Goal: Transaction & Acquisition: Book appointment/travel/reservation

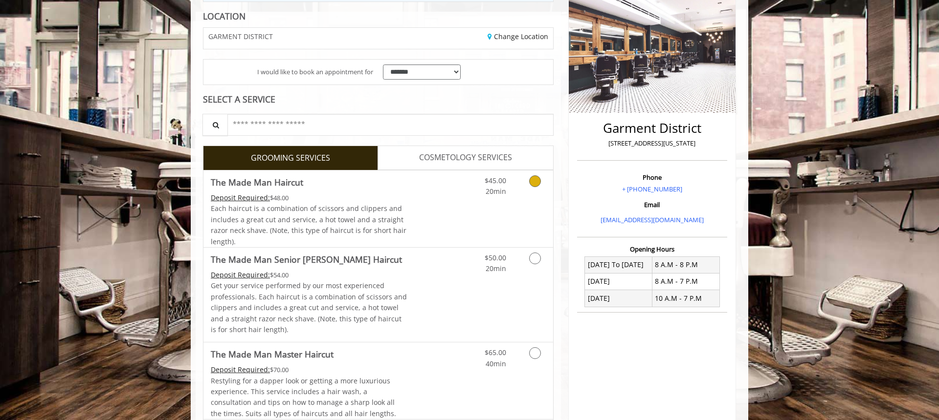
scroll to position [141, 0]
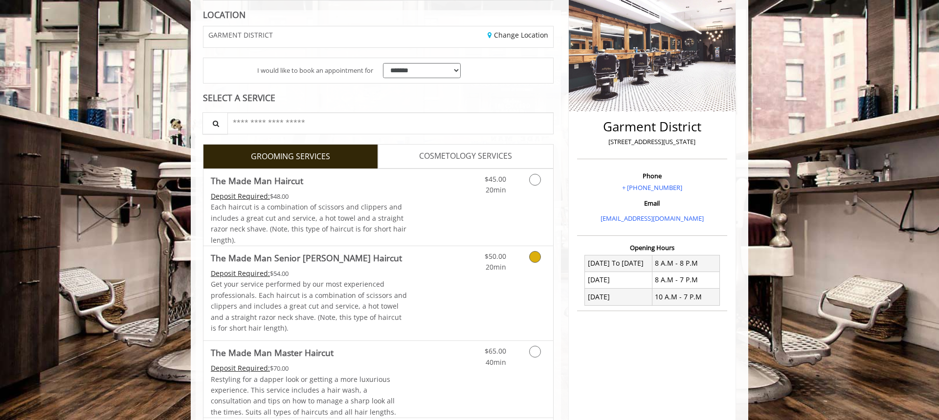
click at [440, 283] on link "Discounted Price" at bounding box center [436, 293] width 58 height 94
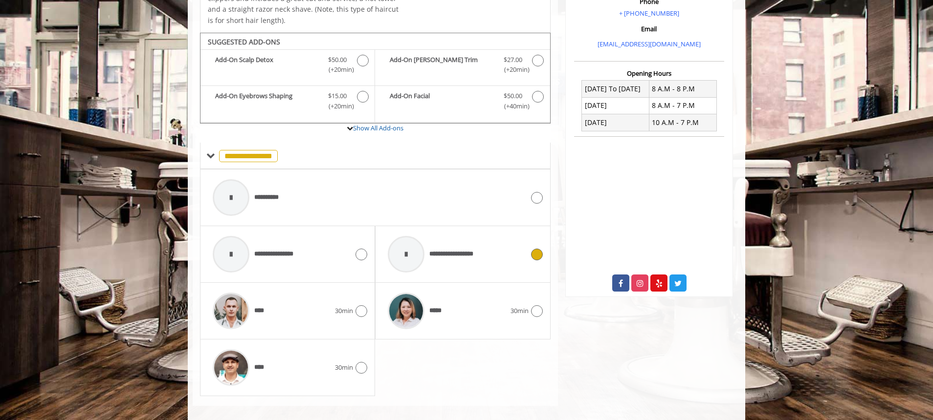
scroll to position [326, 0]
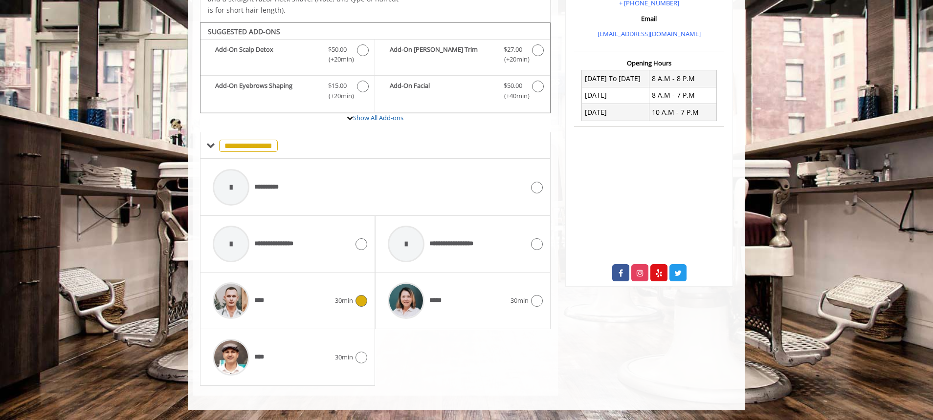
click at [307, 300] on div "****" at bounding box center [271, 301] width 127 height 46
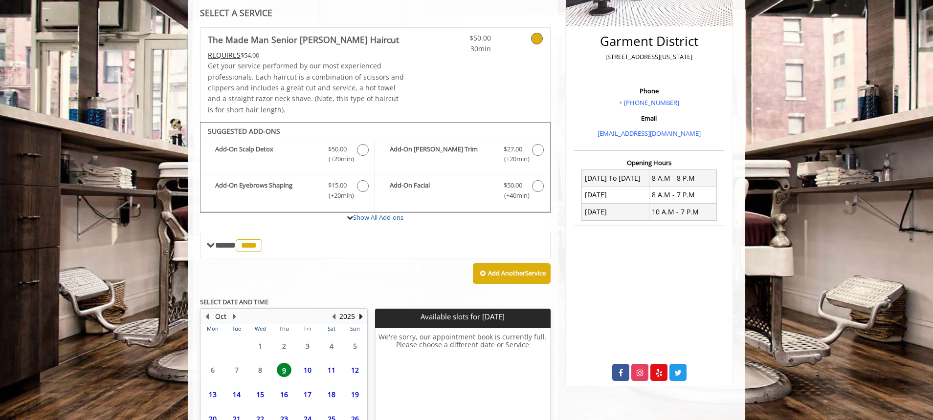
scroll to position [315, 0]
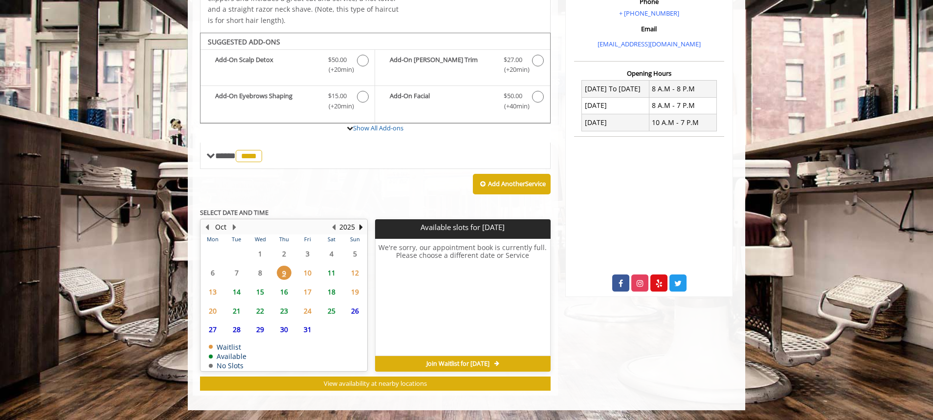
click at [238, 291] on span "14" at bounding box center [236, 292] width 15 height 14
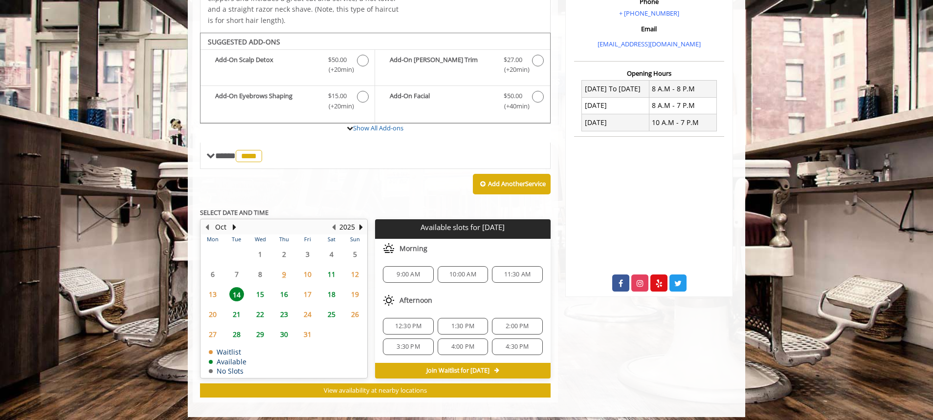
scroll to position [322, 0]
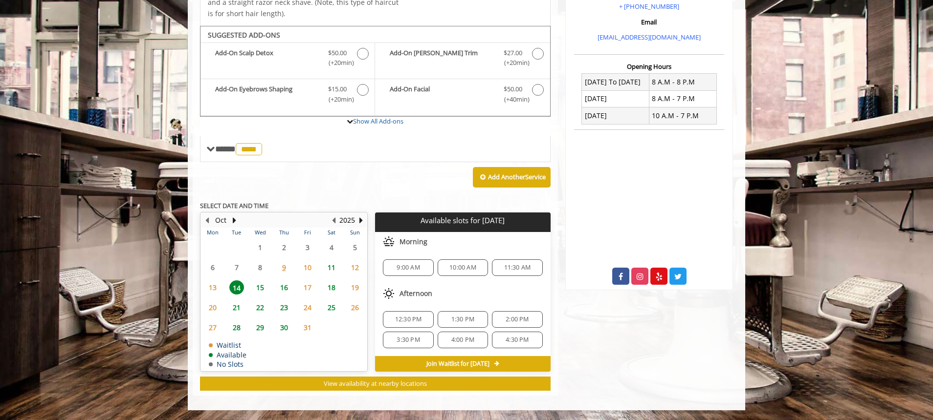
click at [265, 293] on span "15" at bounding box center [260, 288] width 15 height 14
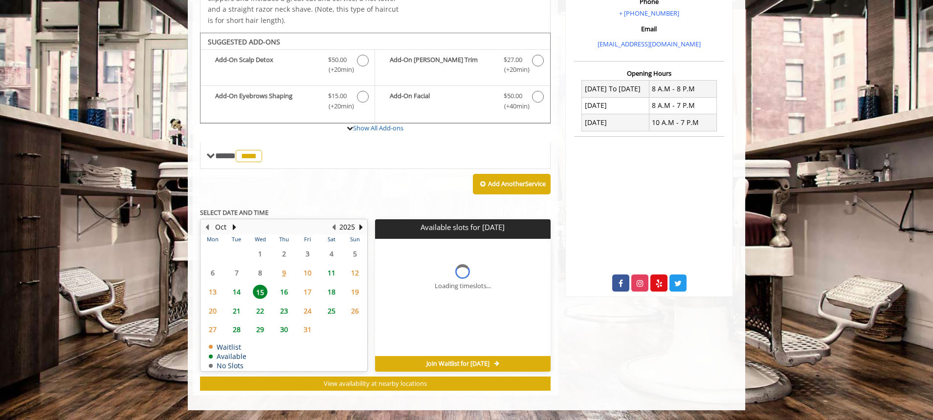
scroll to position [330, 0]
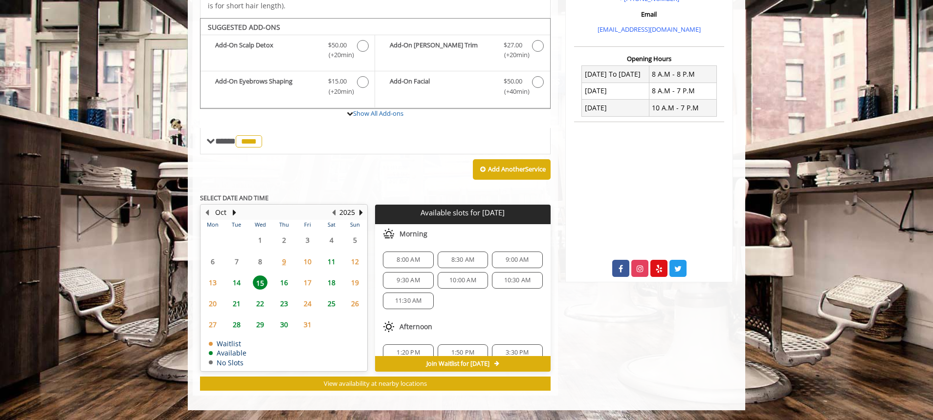
click at [419, 259] on span "8:00 AM" at bounding box center [408, 260] width 23 height 8
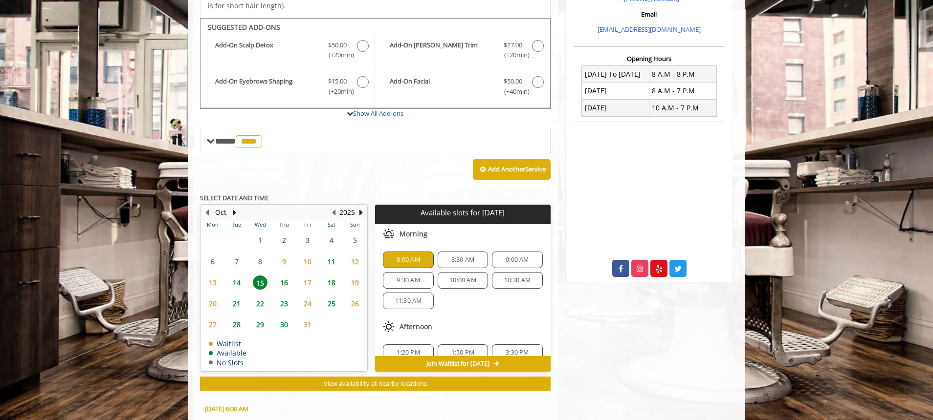
scroll to position [507, 0]
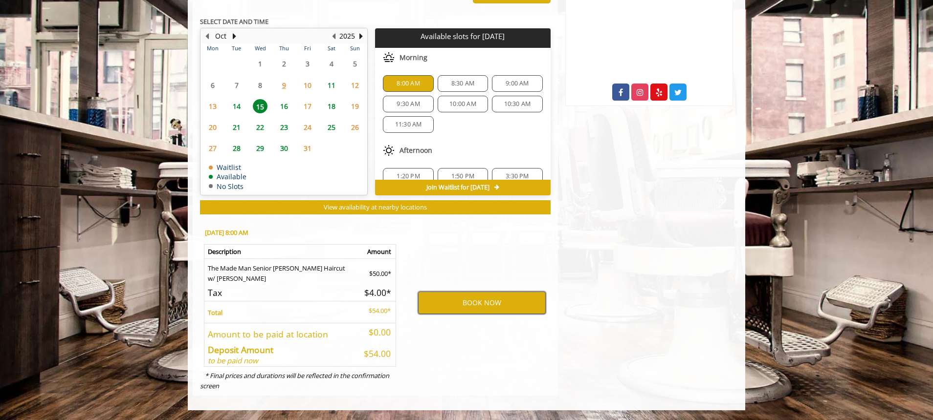
click at [468, 312] on button "BOOK NOW" at bounding box center [482, 303] width 128 height 22
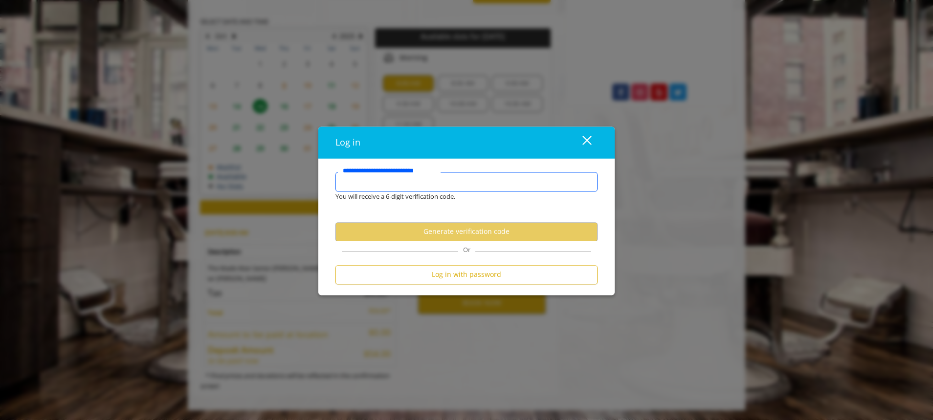
click at [433, 187] on input "**********" at bounding box center [466, 182] width 262 height 20
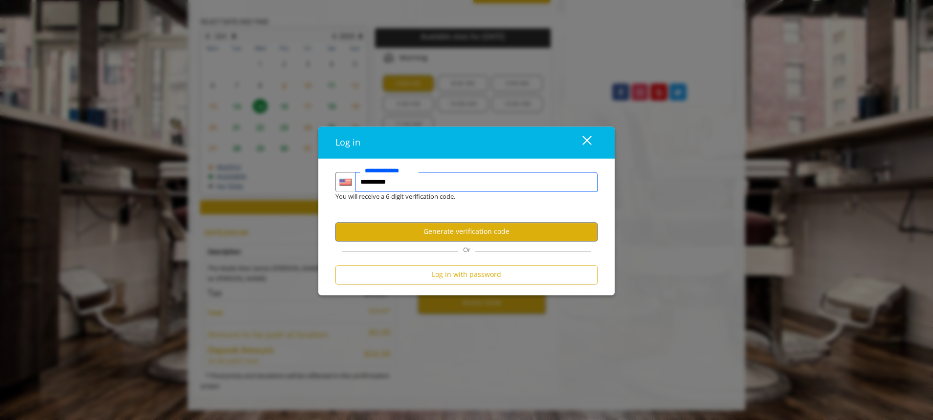
type input "**********"
click at [426, 233] on button "Generate verification code" at bounding box center [466, 231] width 262 height 19
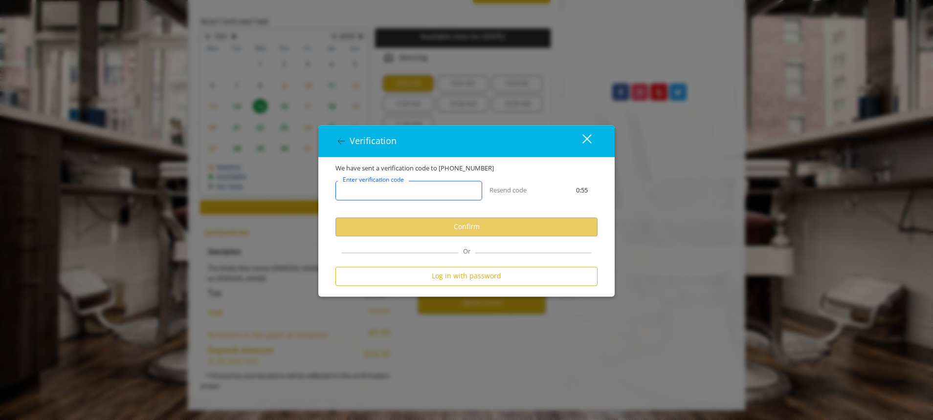
click at [417, 195] on input "Enter verification code" at bounding box center [408, 191] width 147 height 20
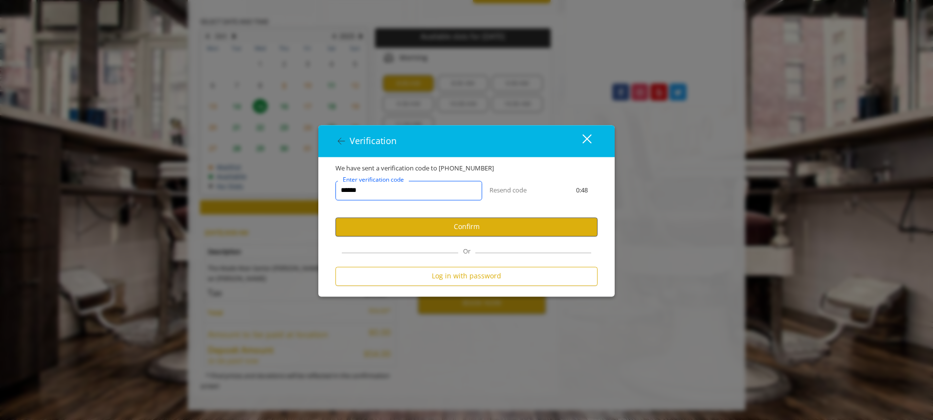
type input "******"
click at [421, 231] on button "Confirm" at bounding box center [466, 227] width 262 height 19
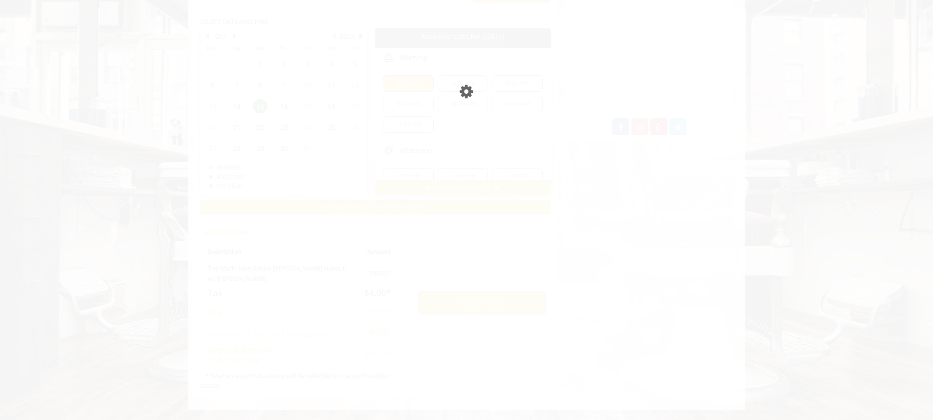
scroll to position [472, 0]
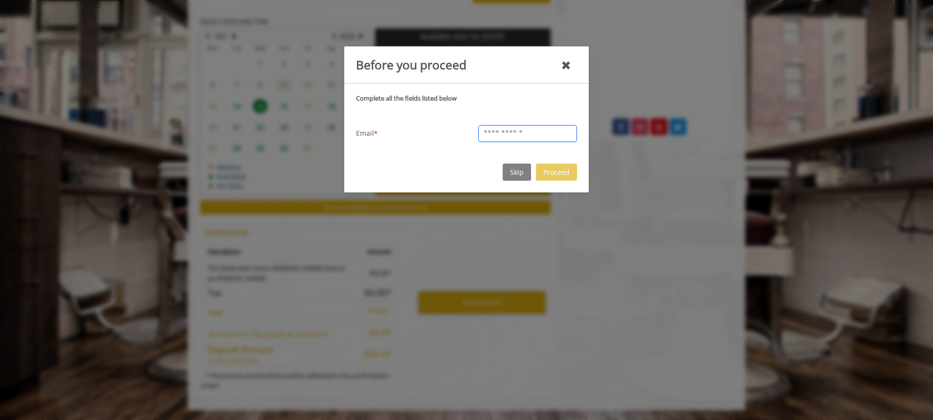
click at [512, 134] on input "text" at bounding box center [527, 133] width 99 height 17
type input "**********"
click at [551, 172] on button "Proceed" at bounding box center [556, 172] width 41 height 17
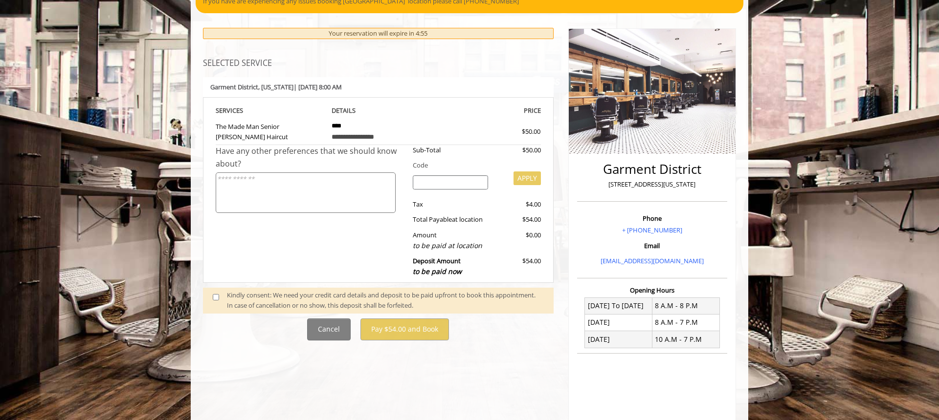
scroll to position [101, 0]
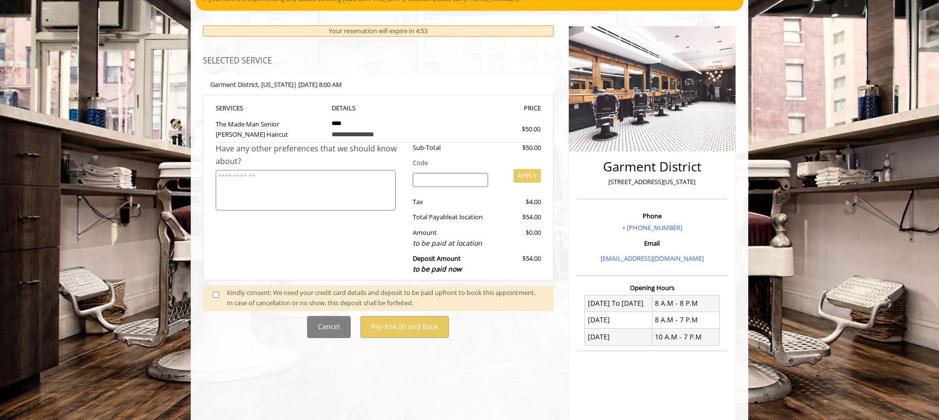
click at [211, 293] on span at bounding box center [219, 298] width 29 height 21
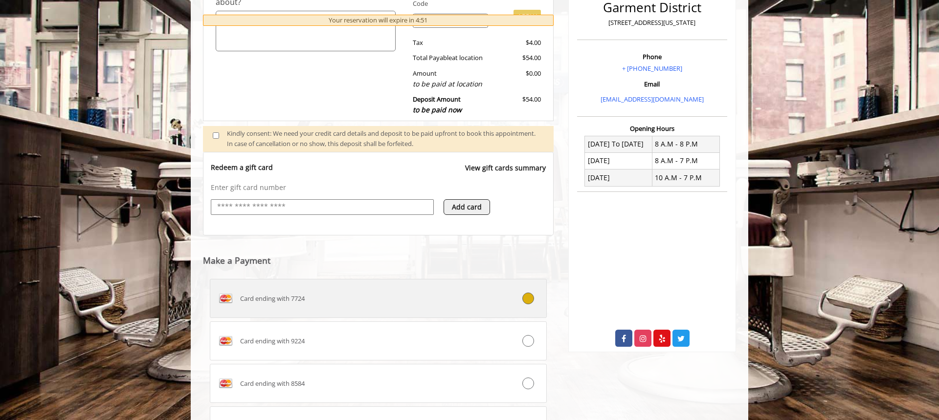
click at [317, 289] on label "Card ending with 7724" at bounding box center [378, 298] width 337 height 39
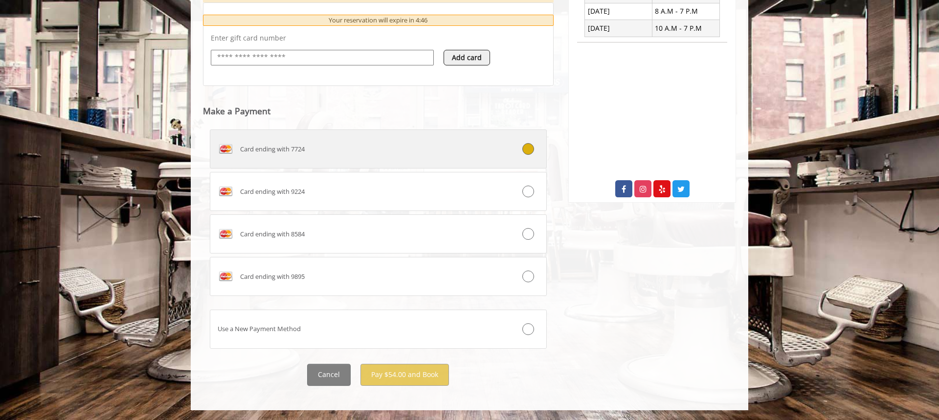
click at [531, 155] on label "Card ending with 7724" at bounding box center [378, 149] width 337 height 39
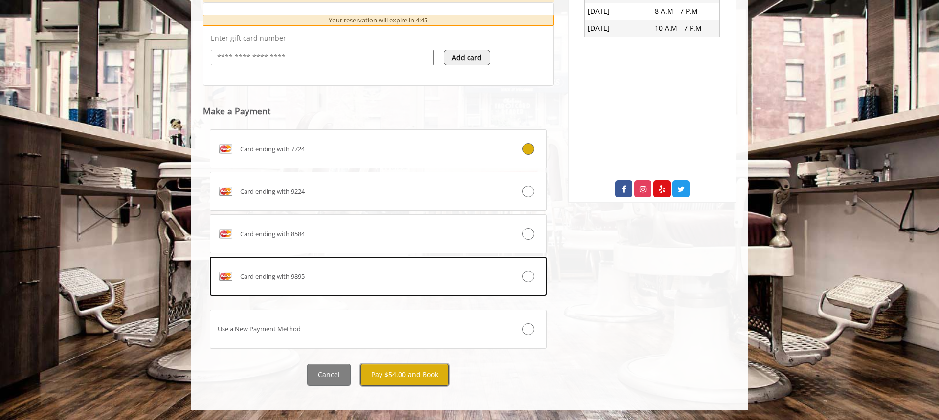
click at [382, 378] on button "Pay $54.00 and Book" at bounding box center [404, 375] width 88 height 22
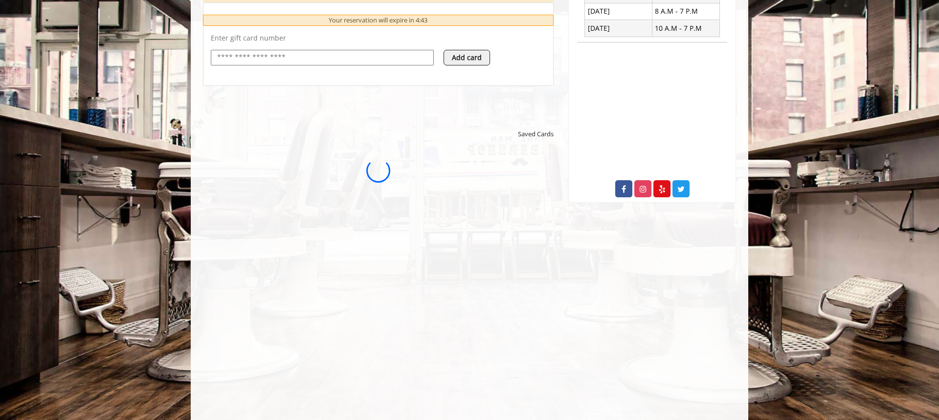
scroll to position [0, 0]
